Goal: Check status

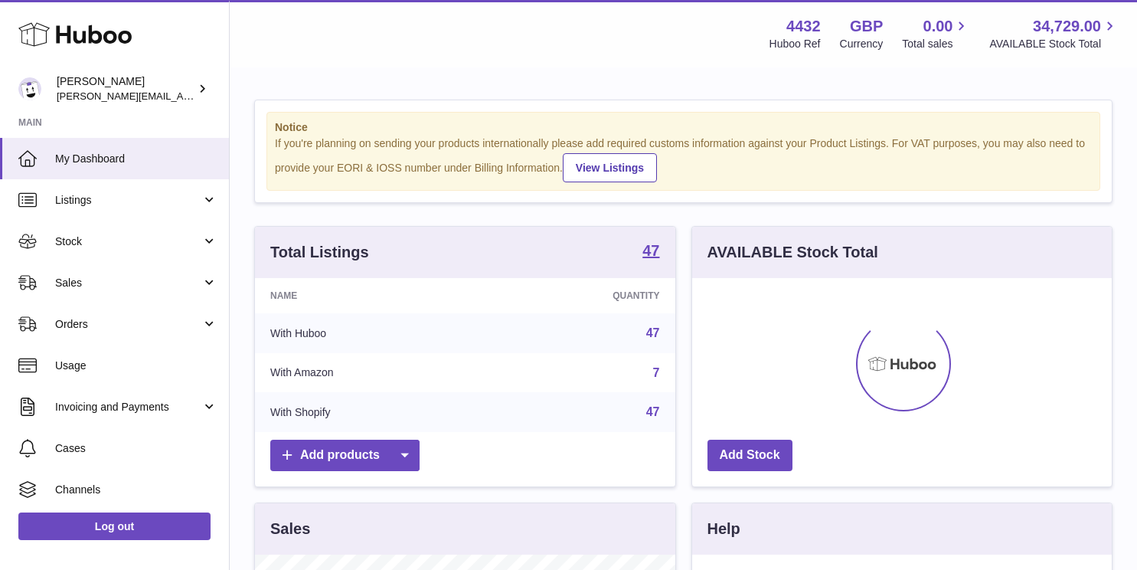
scroll to position [239, 420]
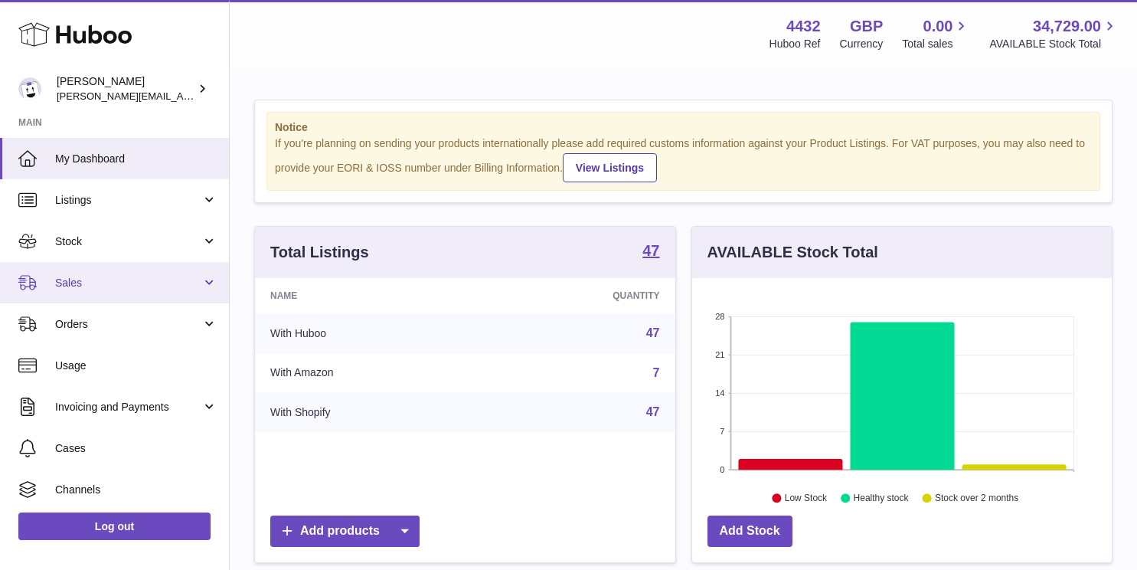
click at [178, 286] on span "Sales" at bounding box center [128, 283] width 146 height 15
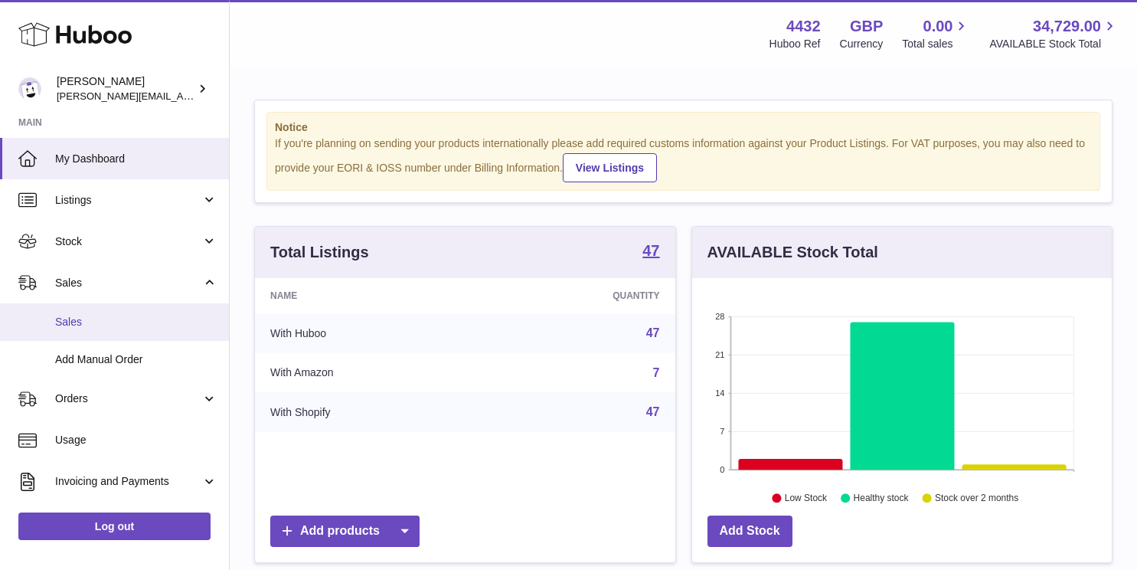
click at [163, 328] on span "Sales" at bounding box center [136, 322] width 162 height 15
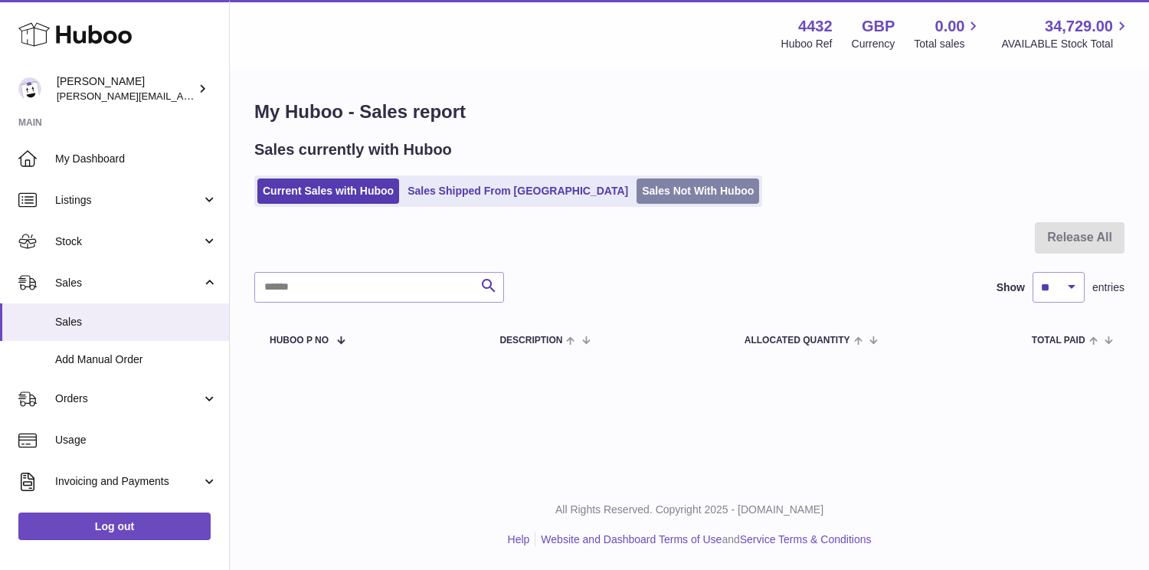
click at [636, 193] on link "Sales Not With Huboo" at bounding box center [697, 190] width 123 height 25
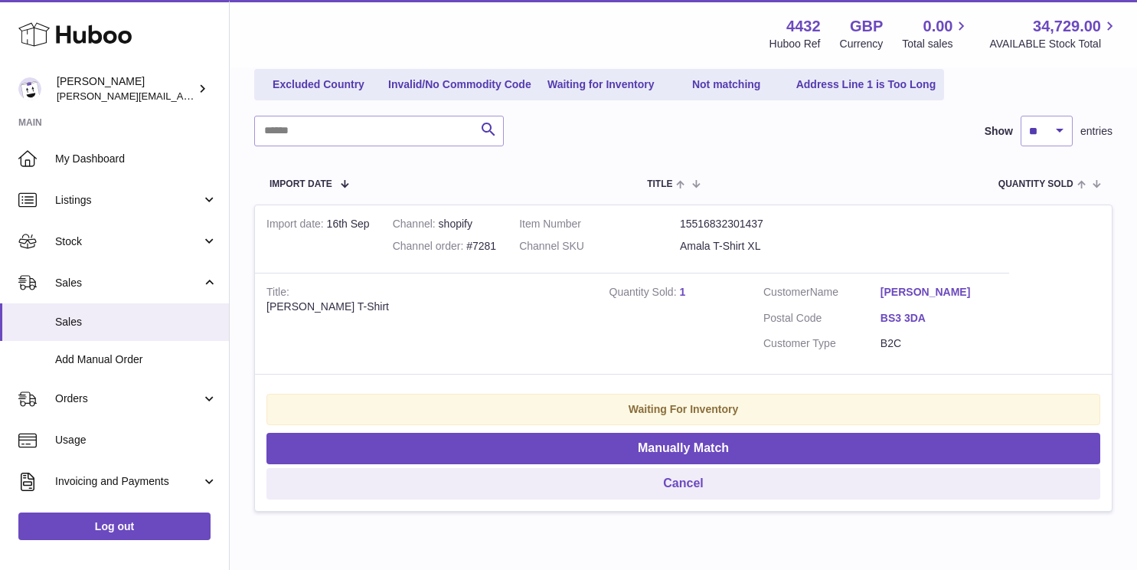
scroll to position [193, 0]
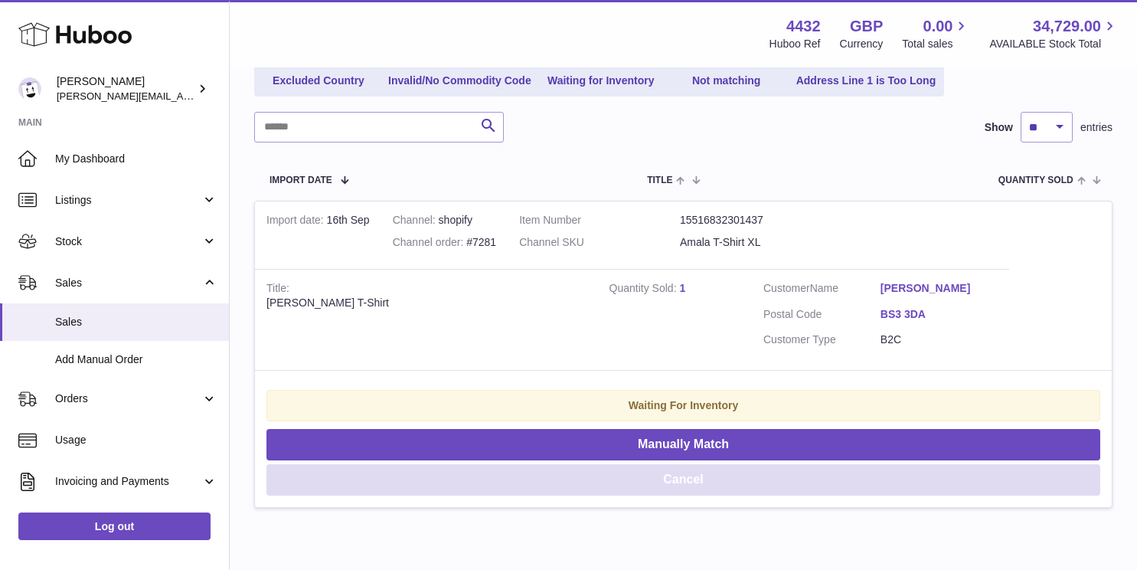
click at [580, 470] on button "Cancel" at bounding box center [684, 479] width 834 height 31
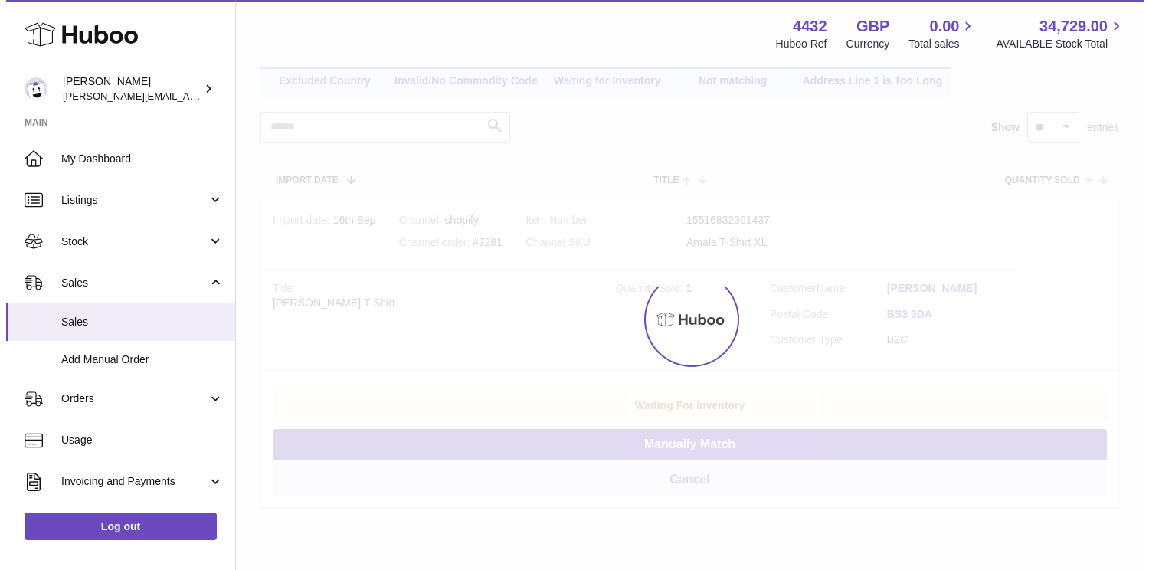
scroll to position [0, 0]
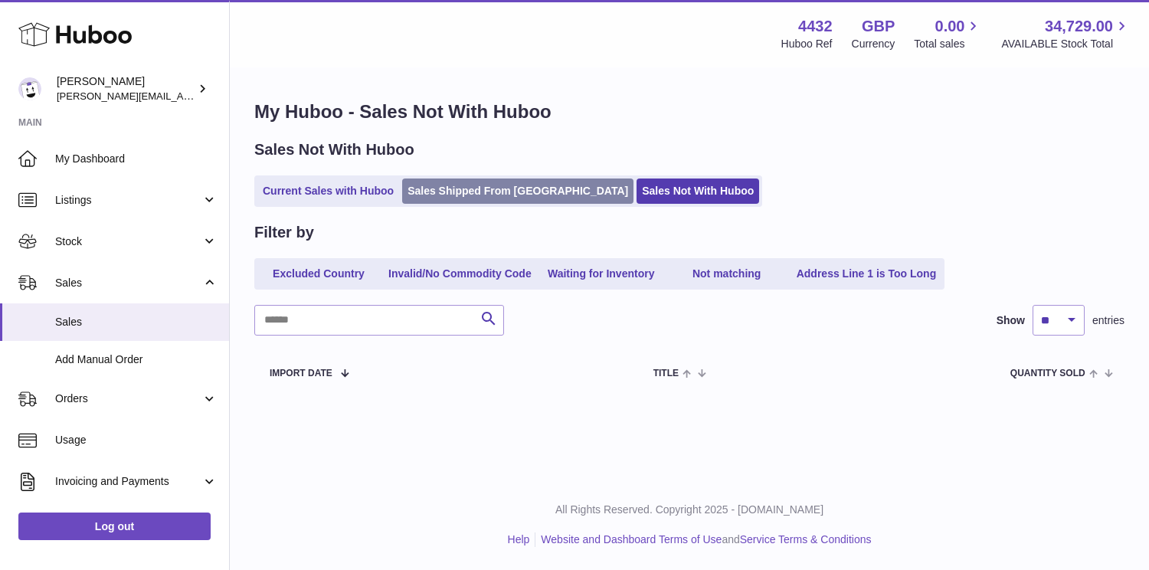
click at [489, 197] on link "Sales Shipped From Huboo" at bounding box center [517, 190] width 231 height 25
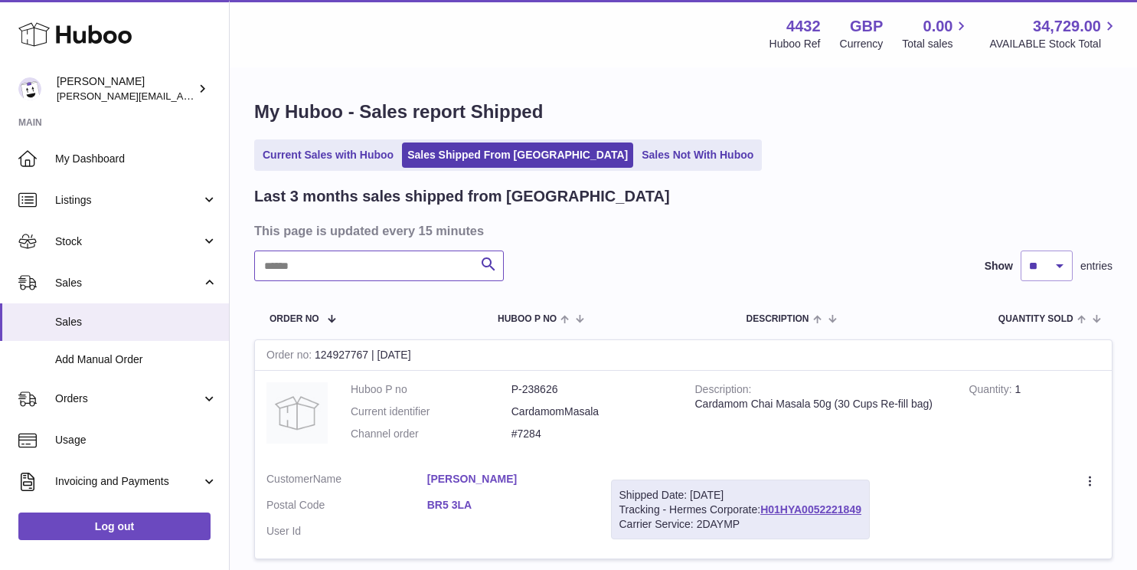
click at [427, 267] on input "text" at bounding box center [379, 265] width 250 height 31
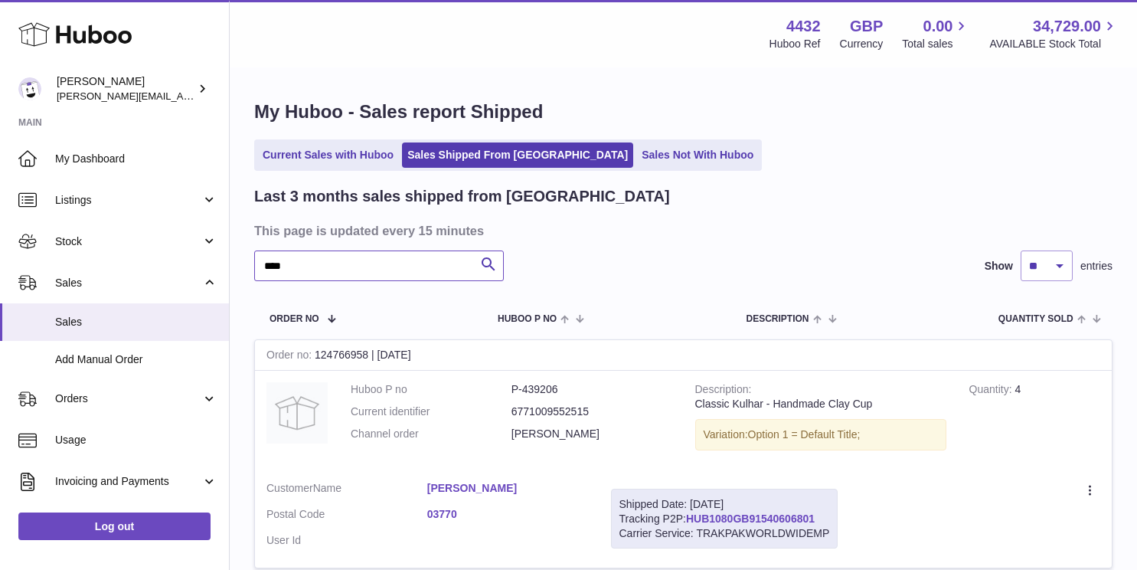
type input "****"
click at [800, 522] on link "HUB1080GB91540606801" at bounding box center [750, 518] width 129 height 12
click at [652, 165] on link "Sales Not With Huboo" at bounding box center [697, 154] width 123 height 25
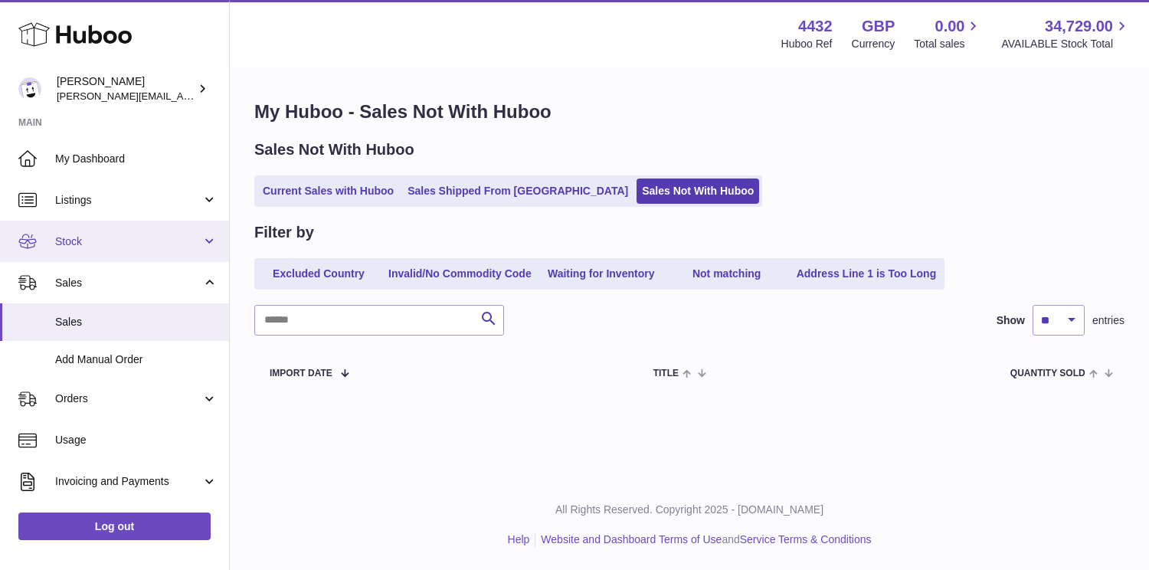
click at [167, 232] on link "Stock" at bounding box center [114, 241] width 229 height 41
